Goal: Task Accomplishment & Management: Manage account settings

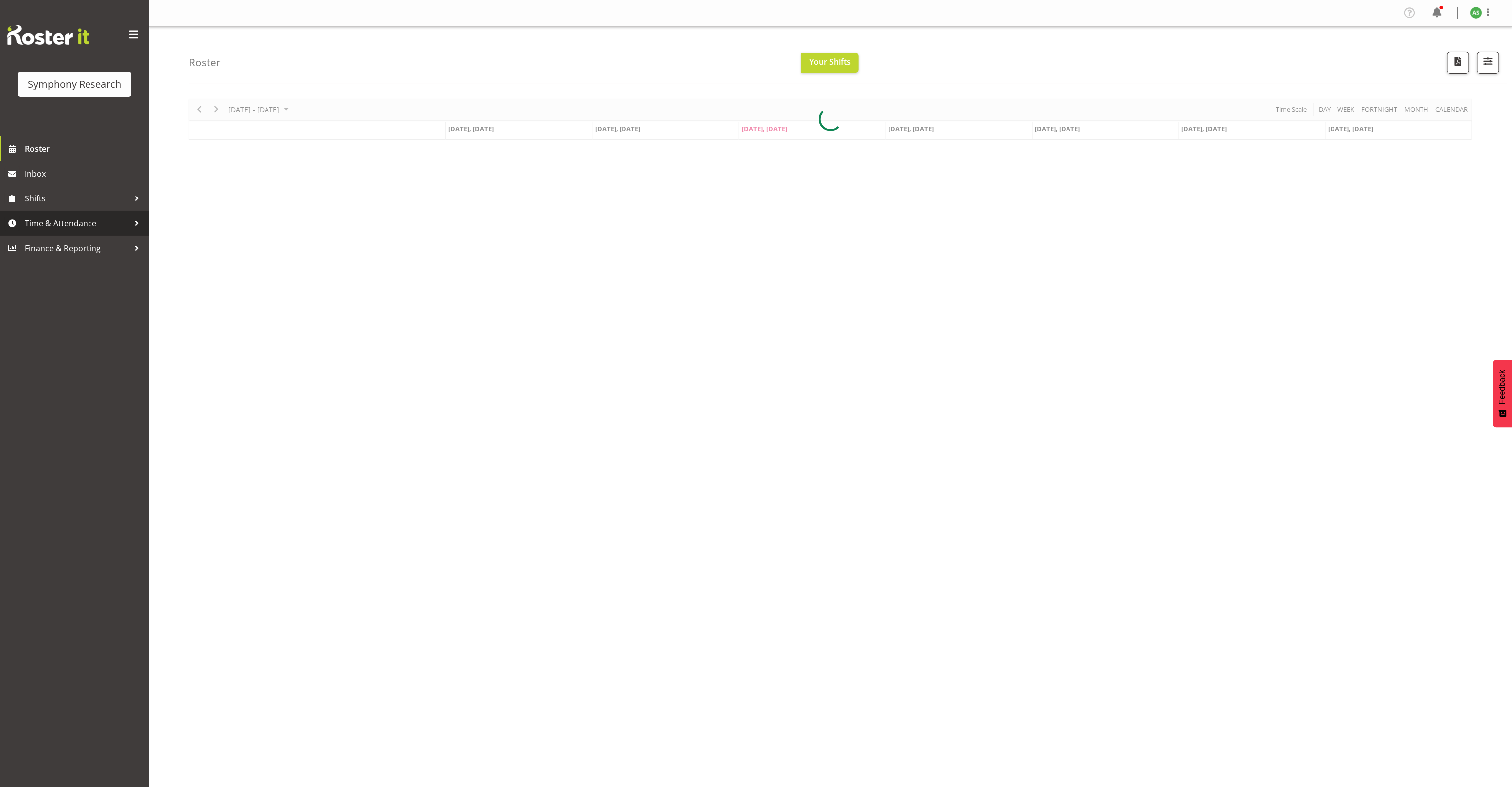
click at [108, 223] on span "Time & Attendance" at bounding box center [77, 223] width 104 height 15
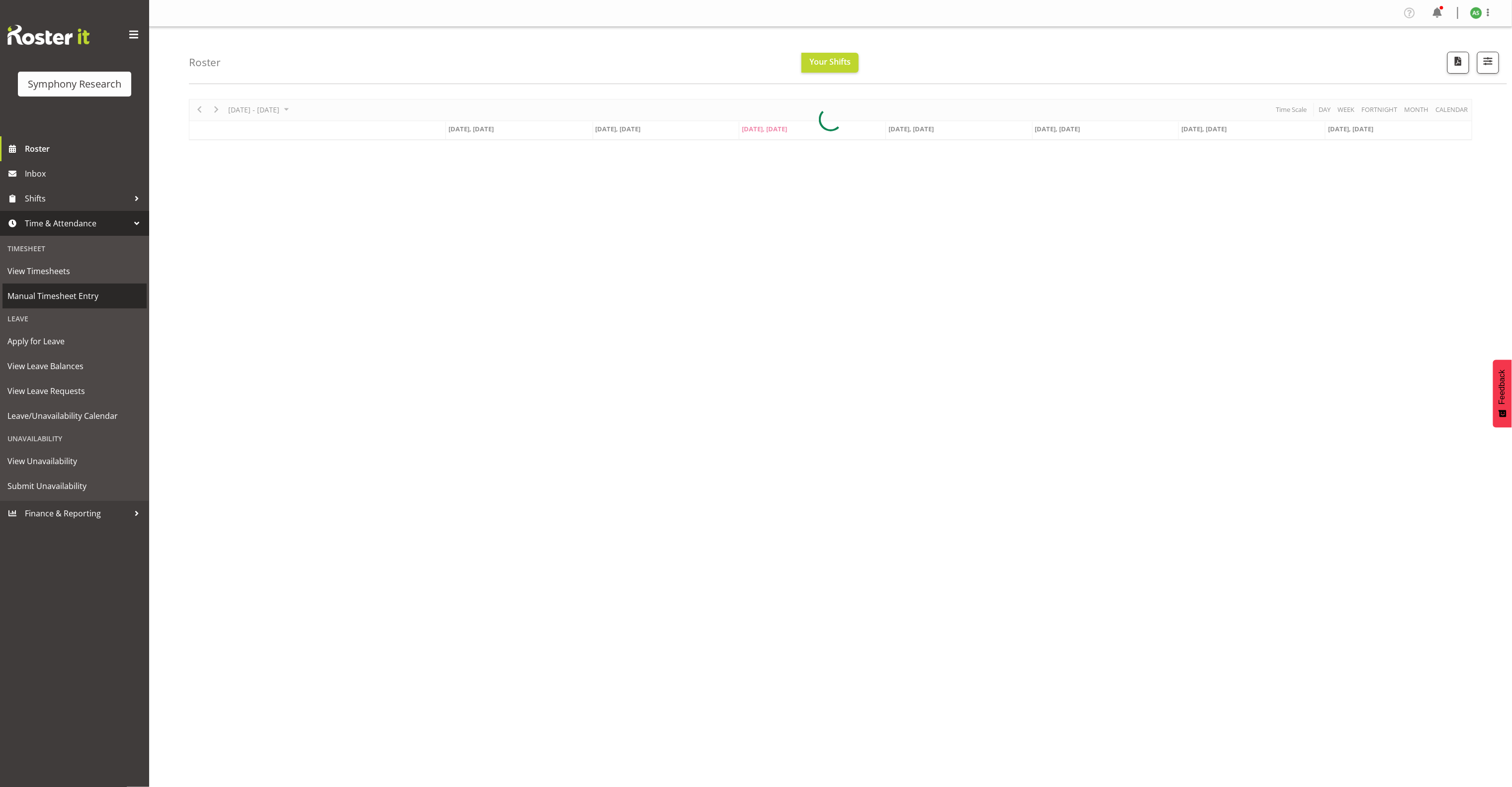
click at [89, 286] on link "Manual Timesheet Entry" at bounding box center [75, 296] width 144 height 25
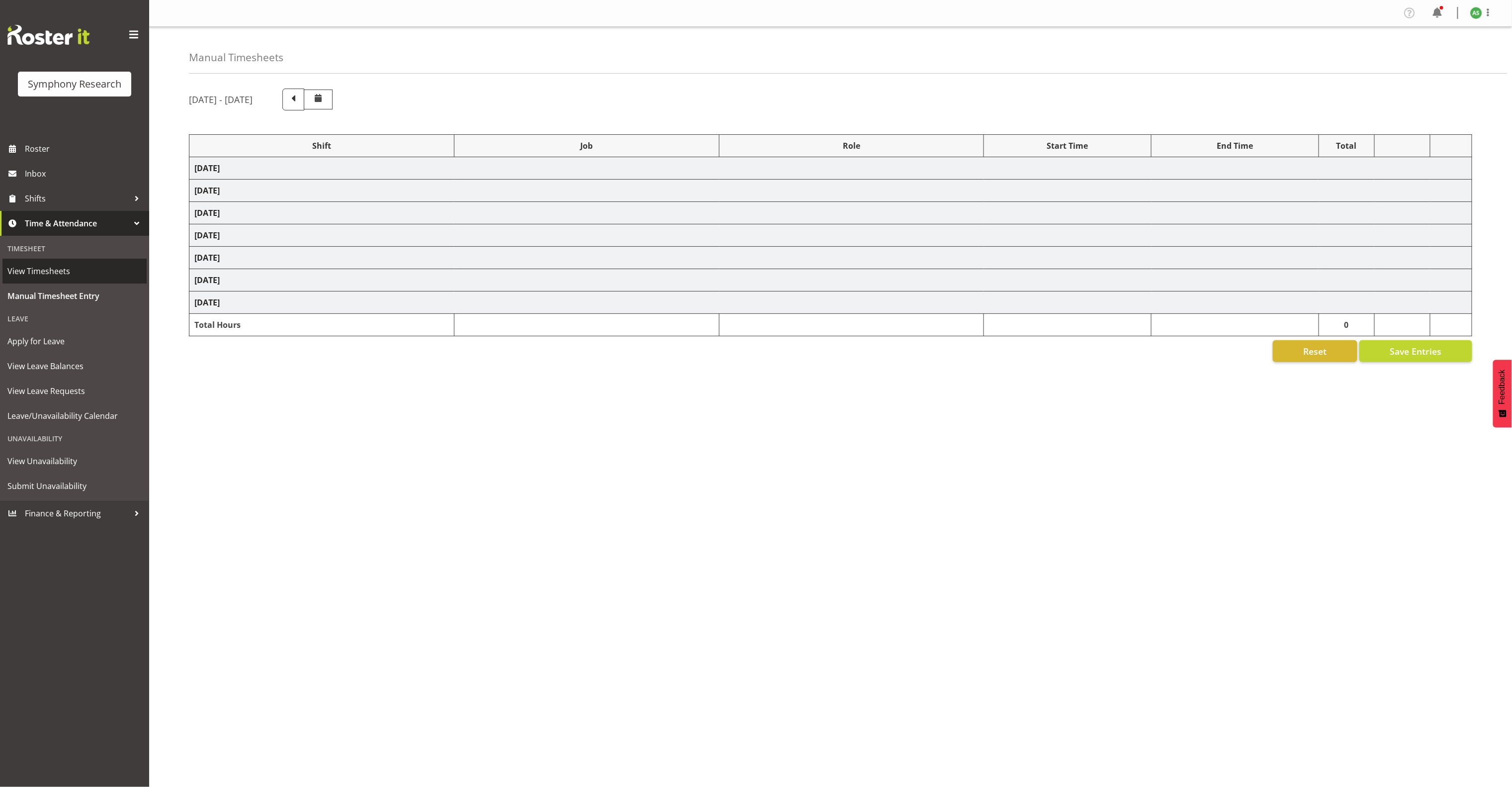
drag, startPoint x: 85, startPoint y: 271, endPoint x: 83, endPoint y: 259, distance: 12.2
click at [85, 271] on span "View Timesheets" at bounding box center [75, 271] width 134 height 15
select select "9699"
select select "10499"
select select "47"
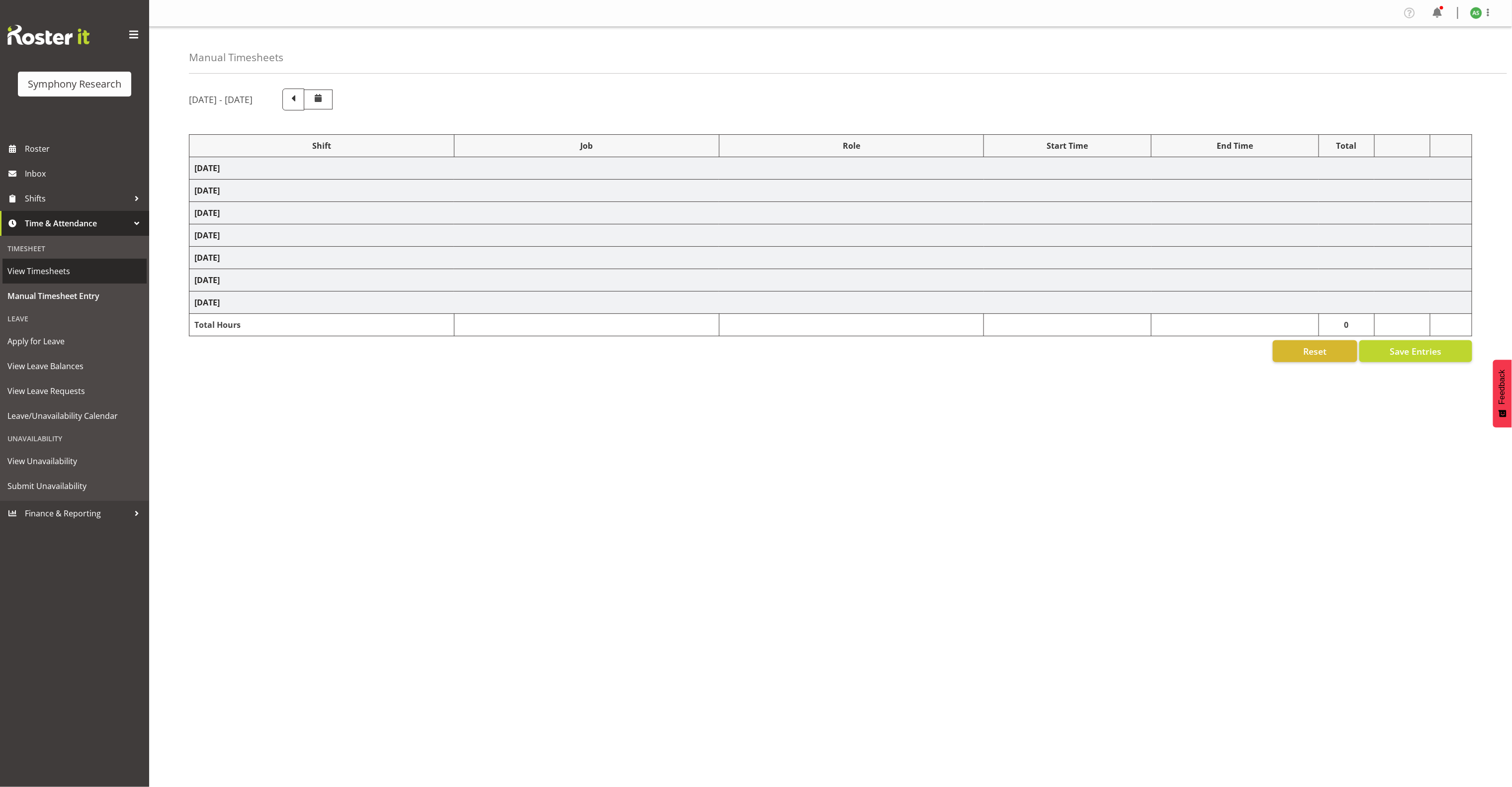
select select "5974"
select select "10536"
select select "47"
select select "5974"
select select "10536"
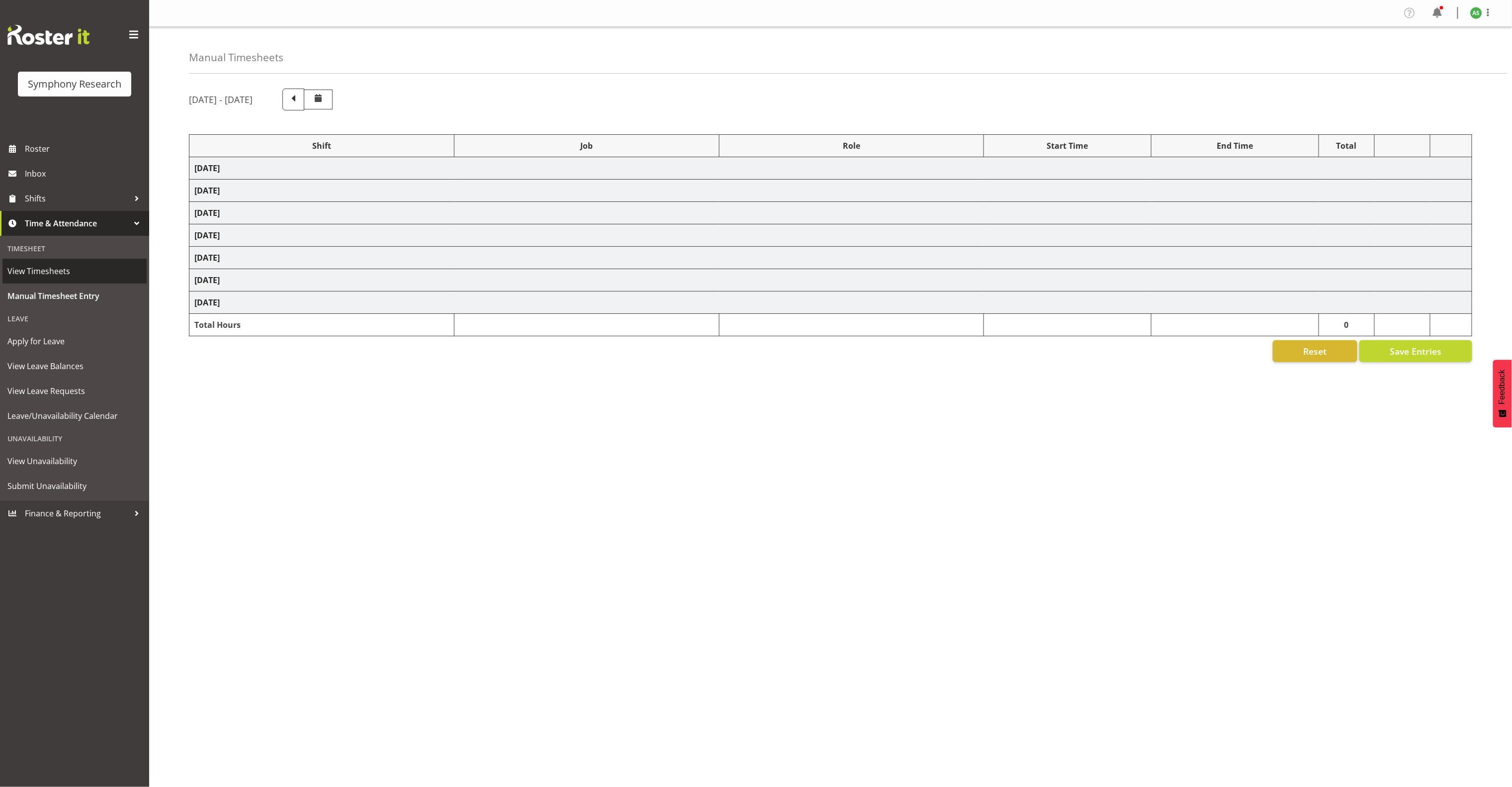
select select "47"
select select "9699"
select select "10499"
select select "47"
select select "9699"
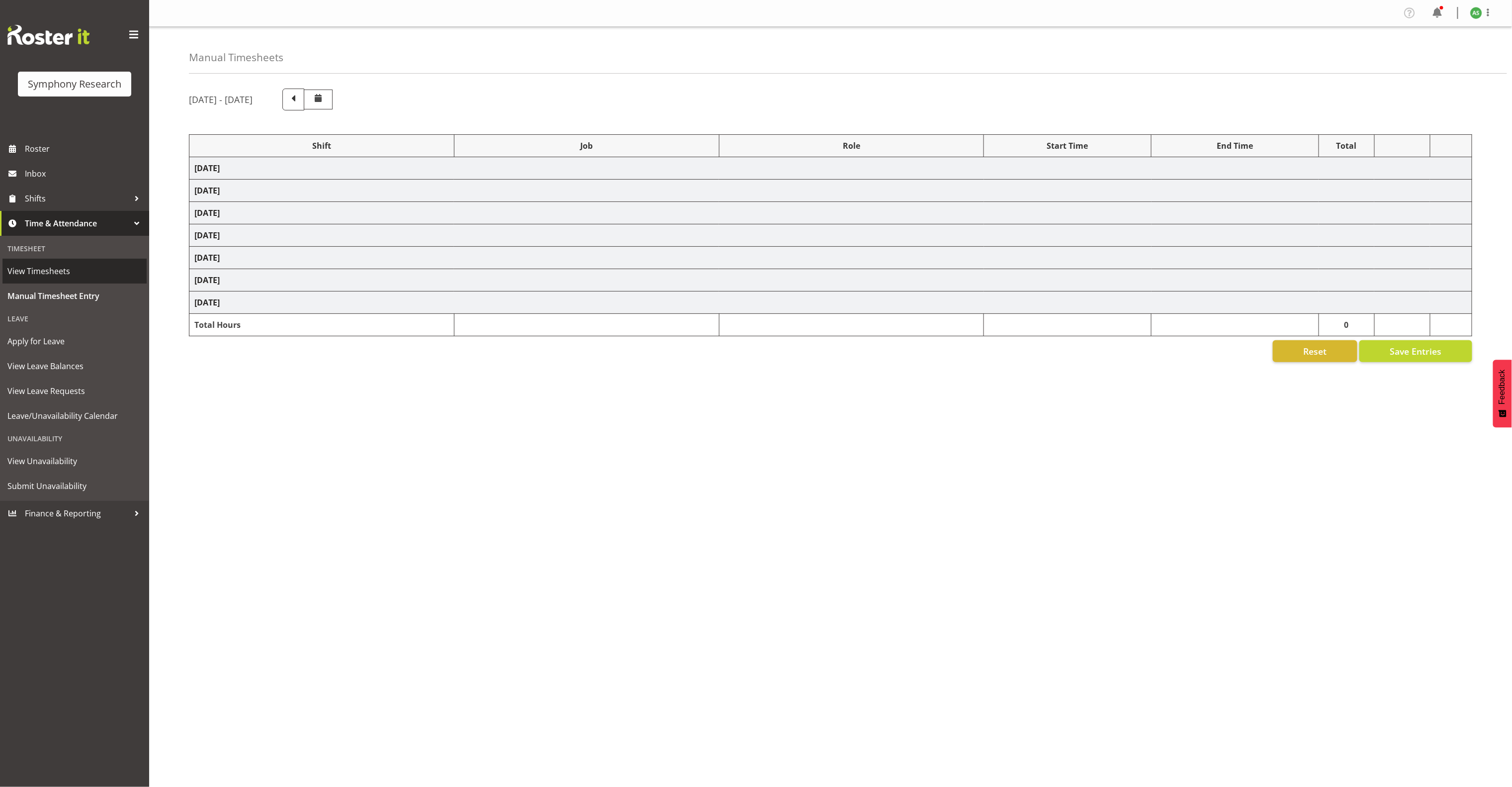
select select "10499"
select select "47"
select select "9699"
select select "10499"
select select "47"
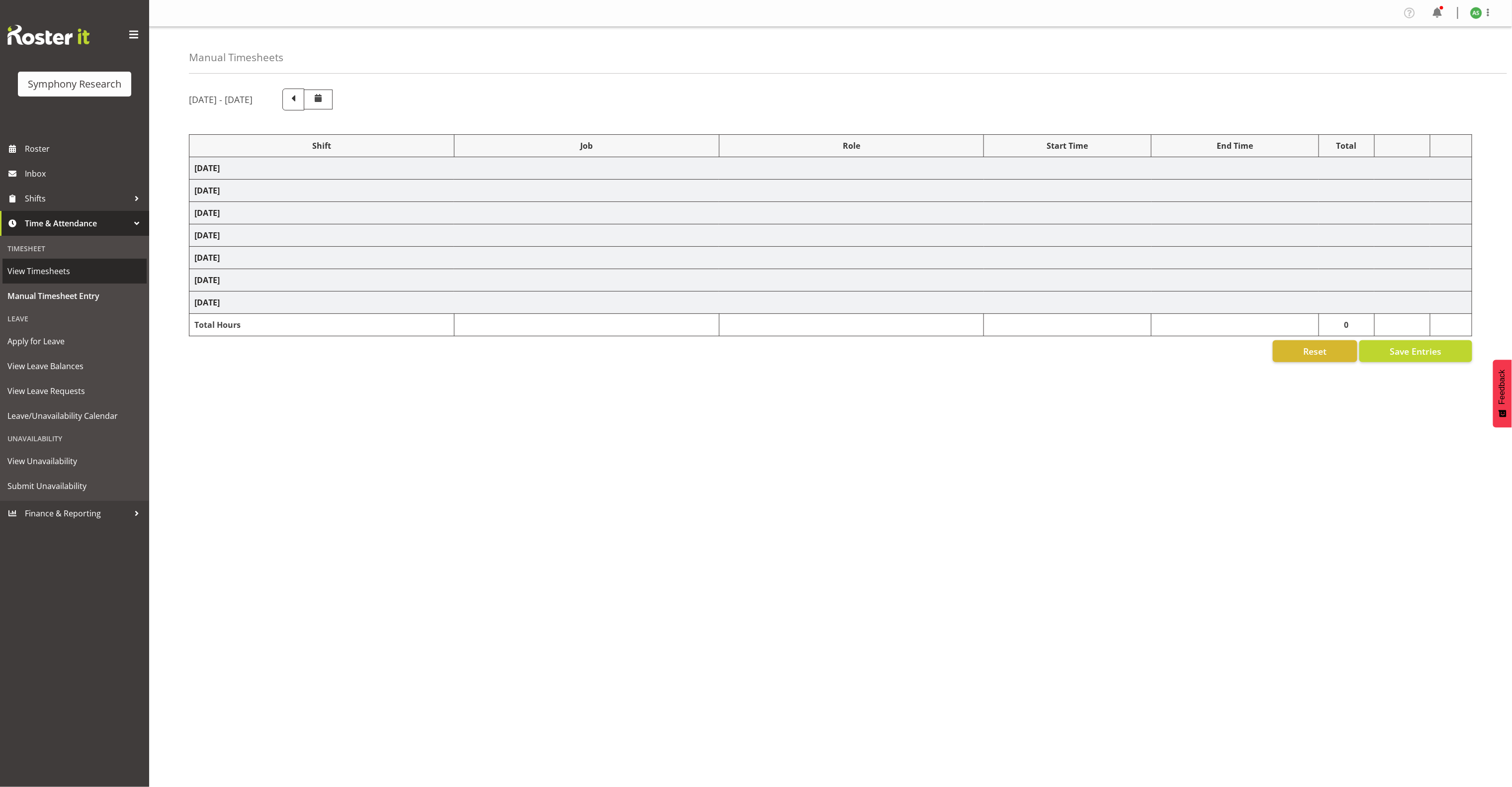
select select "5974"
select select "10536"
select select "47"
select select "9699"
select select "10499"
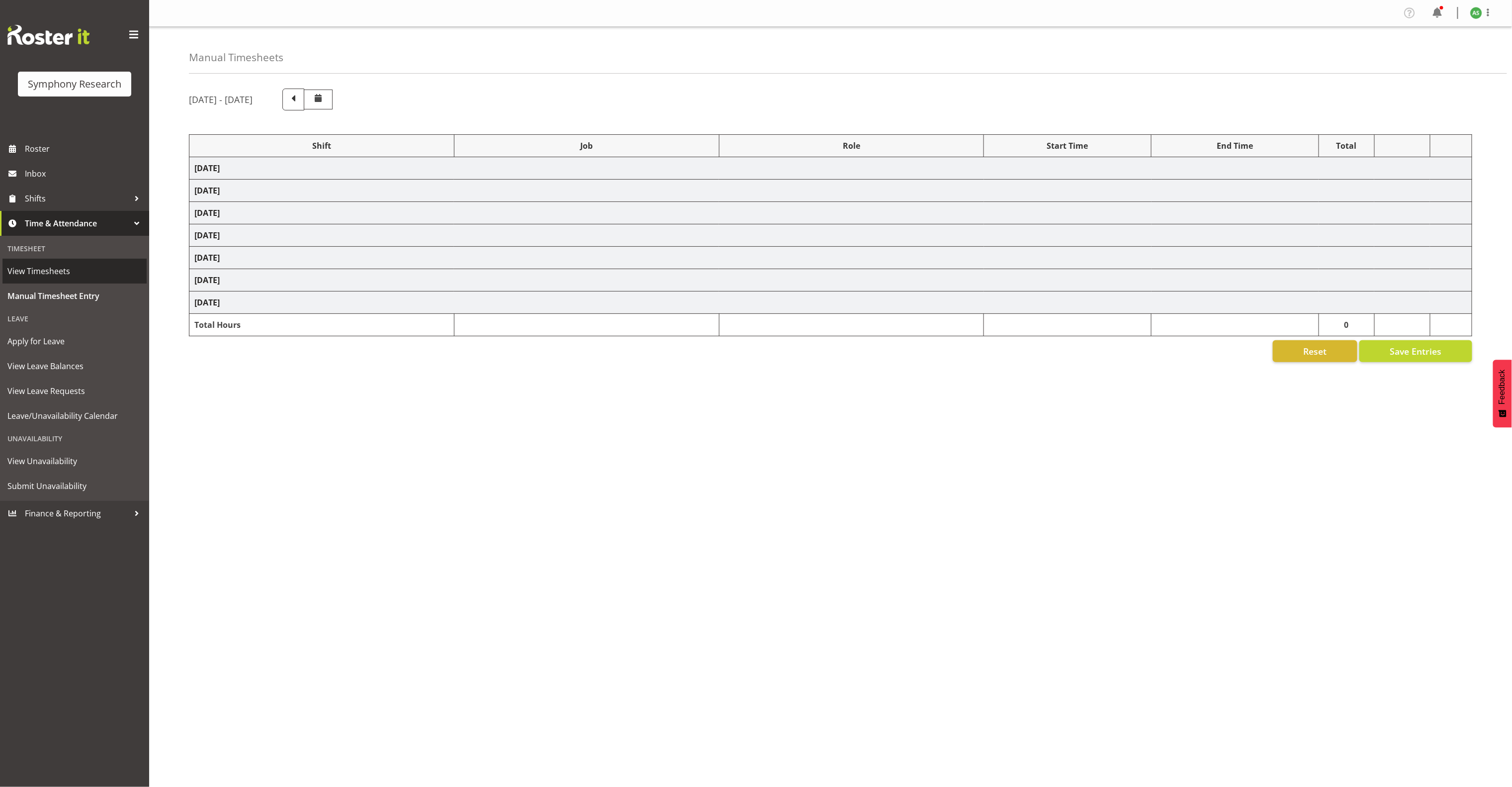
select select "47"
select select "9699"
select select "10499"
select select "47"
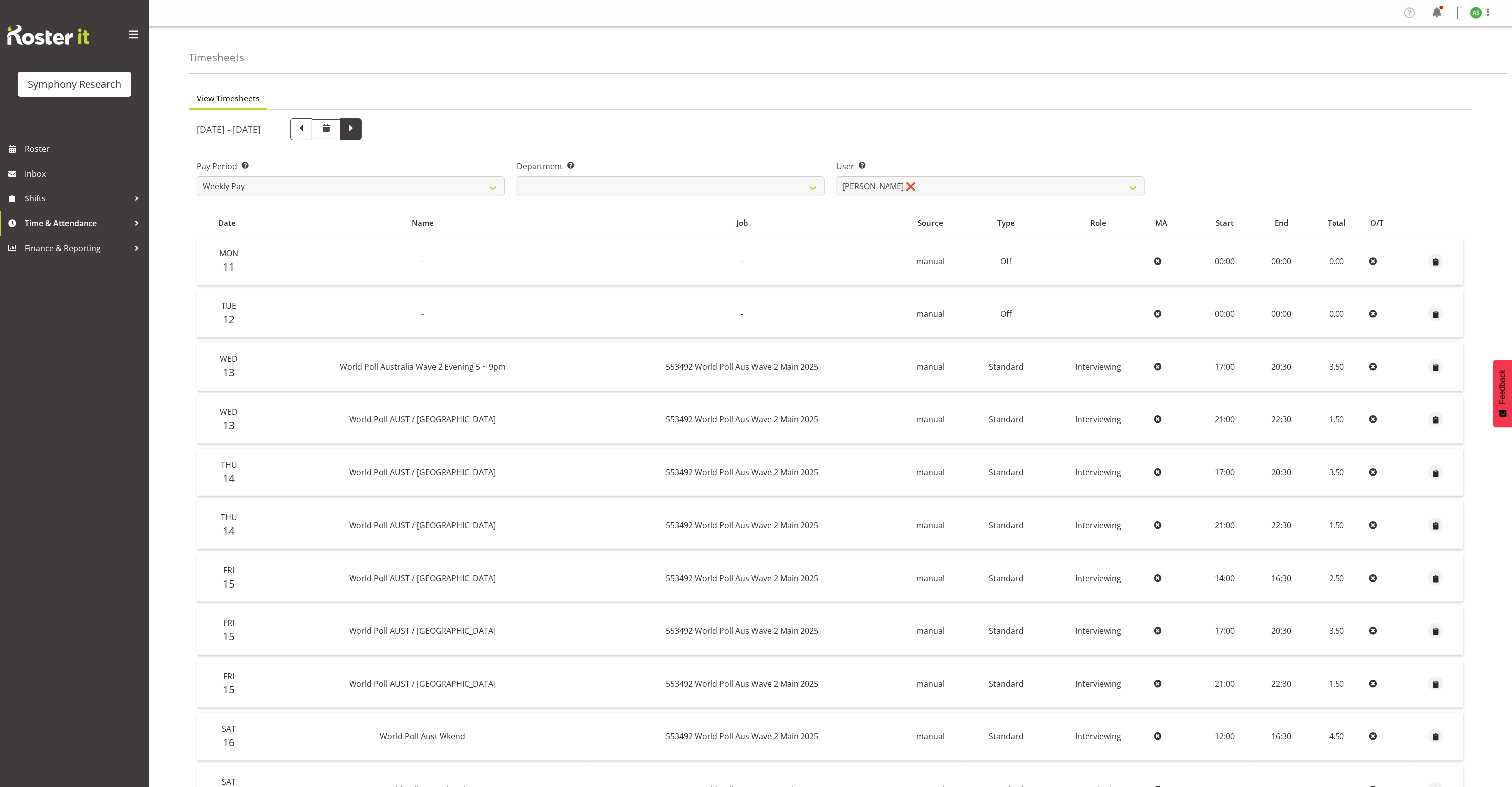
click at [357, 129] on span at bounding box center [351, 129] width 13 height 13
select select
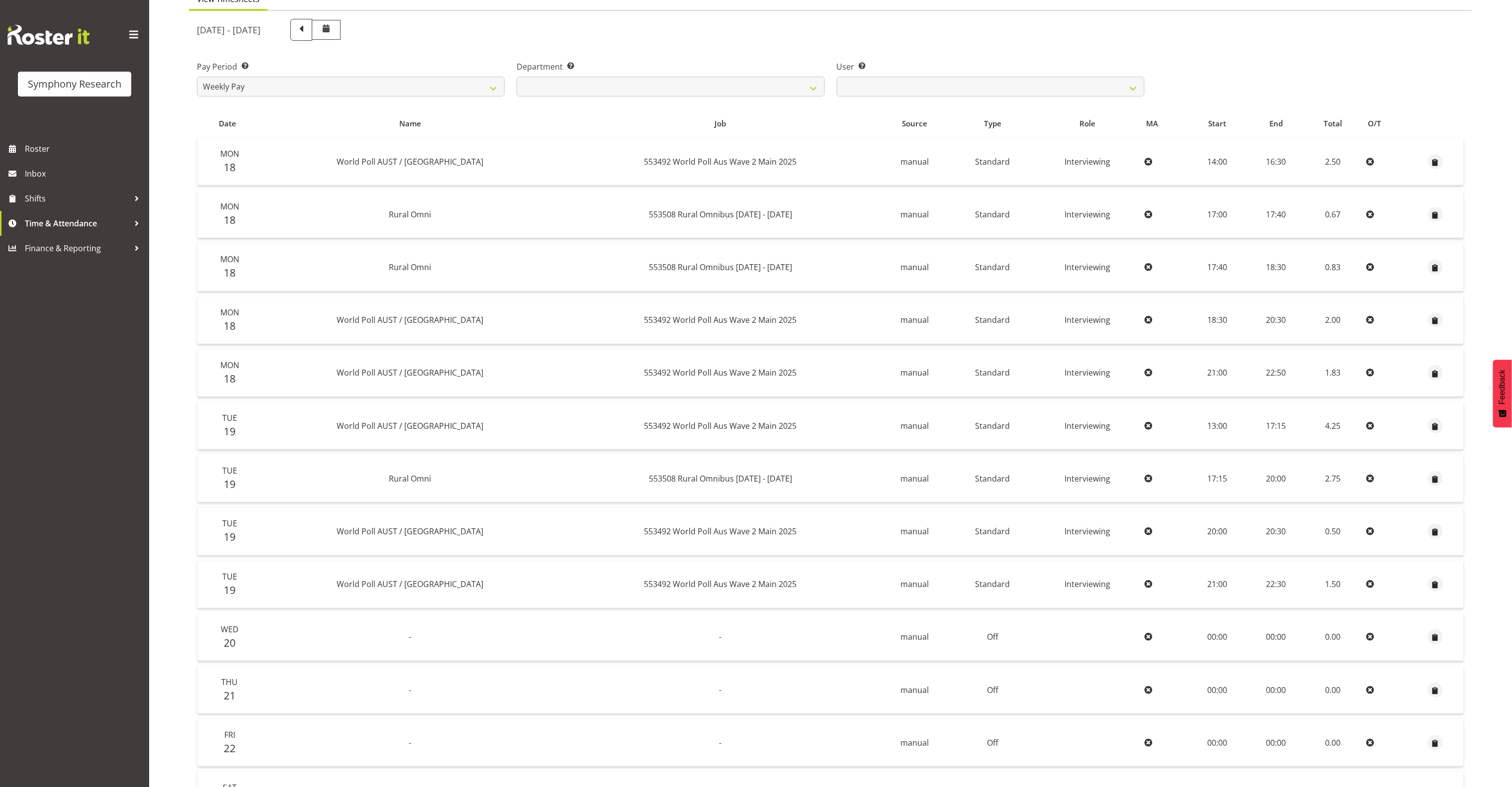
scroll to position [273, 0]
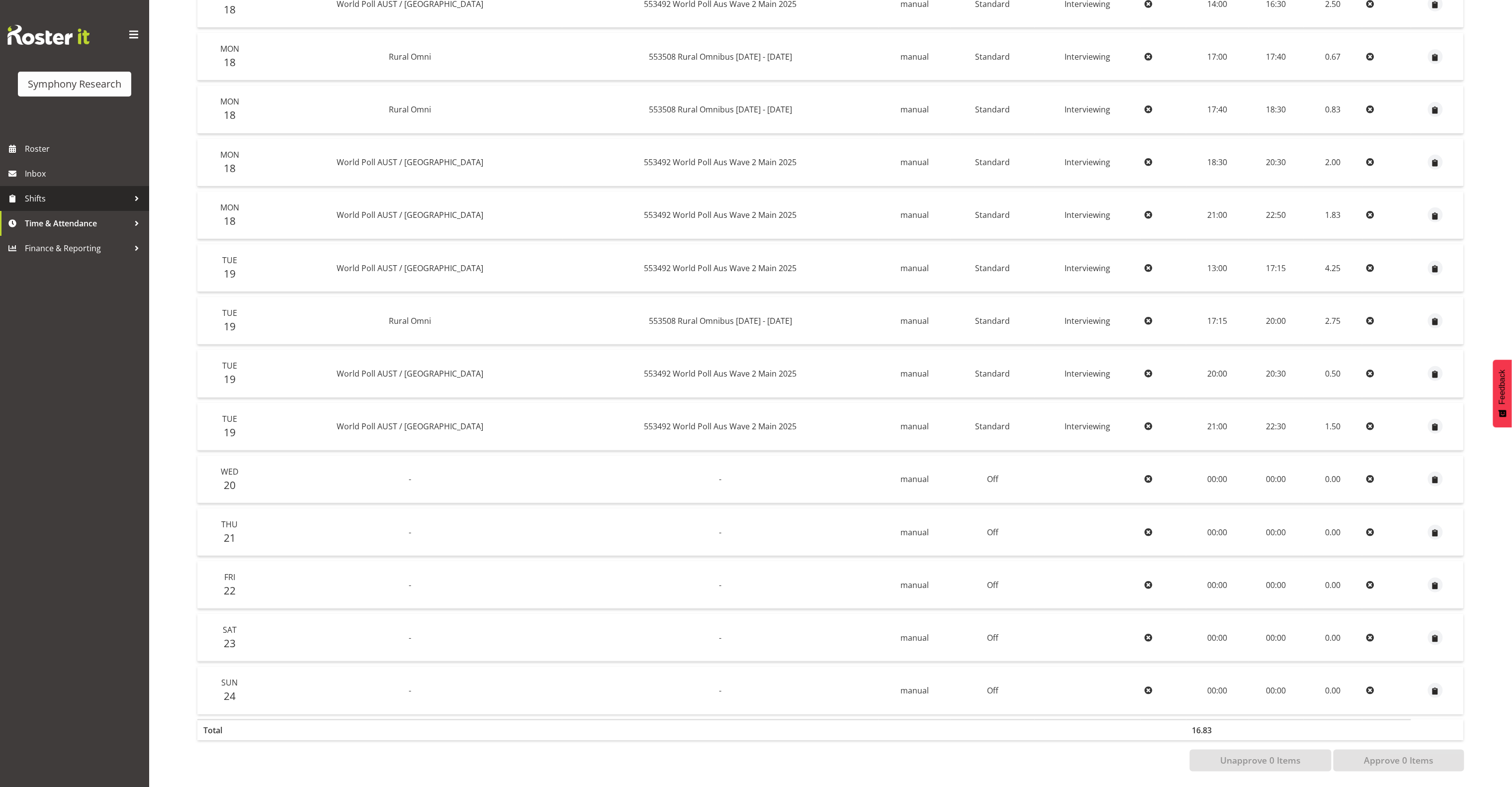
click at [40, 190] on link "Shifts" at bounding box center [75, 199] width 149 height 25
click at [52, 226] on span "My Shifts" at bounding box center [75, 226] width 134 height 15
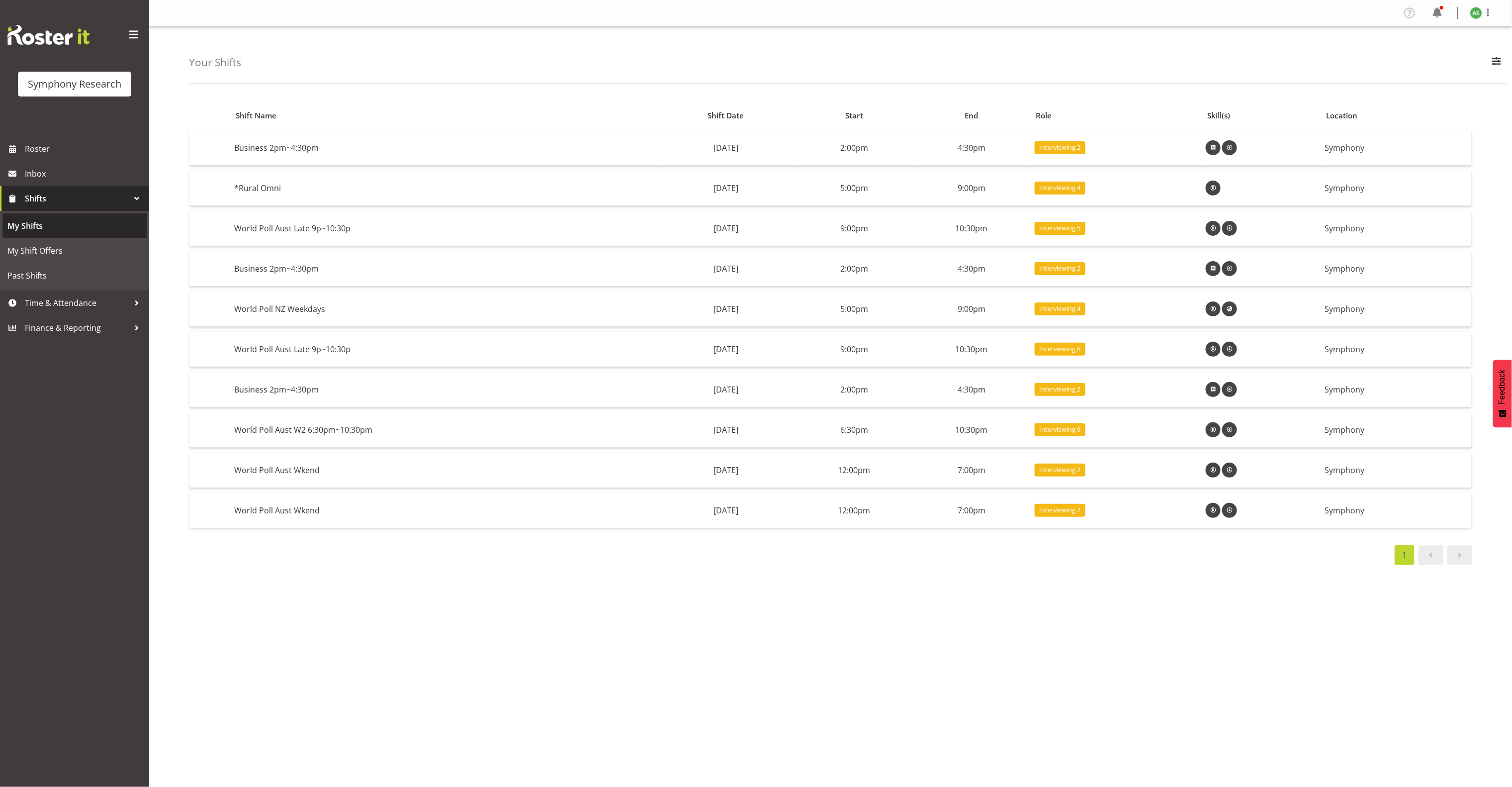
click at [101, 218] on span "My Shifts" at bounding box center [75, 226] width 134 height 15
